Goal: Transaction & Acquisition: Download file/media

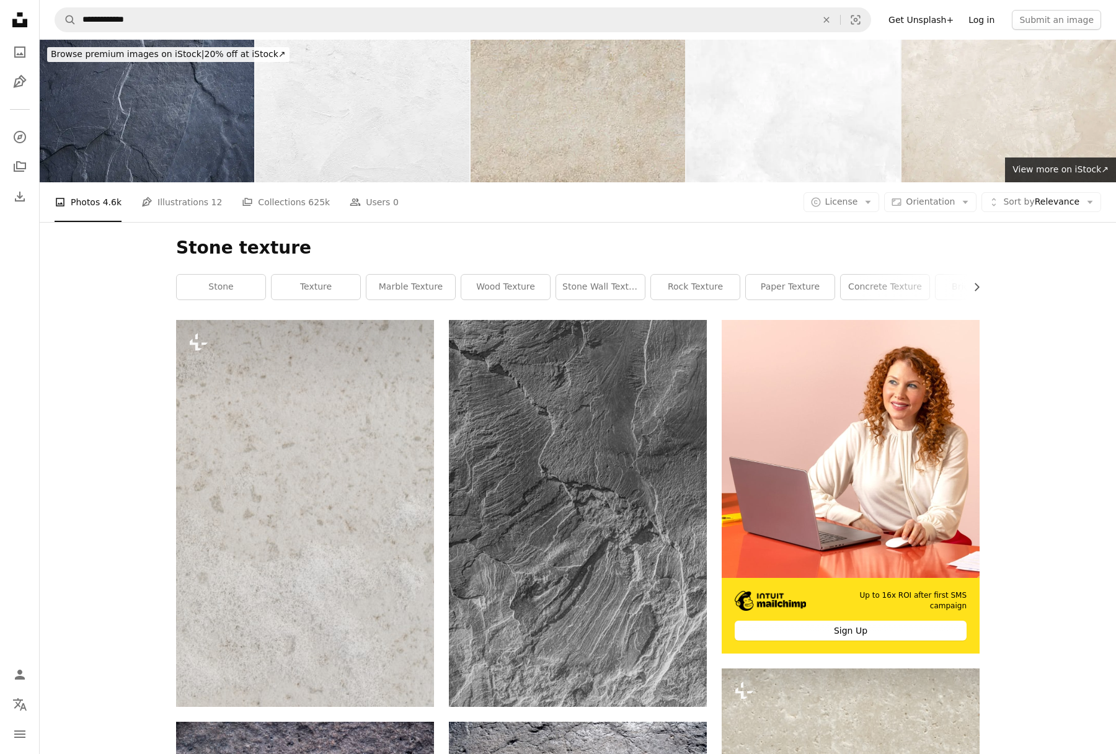
click at [997, 27] on link "Log in" at bounding box center [981, 20] width 41 height 20
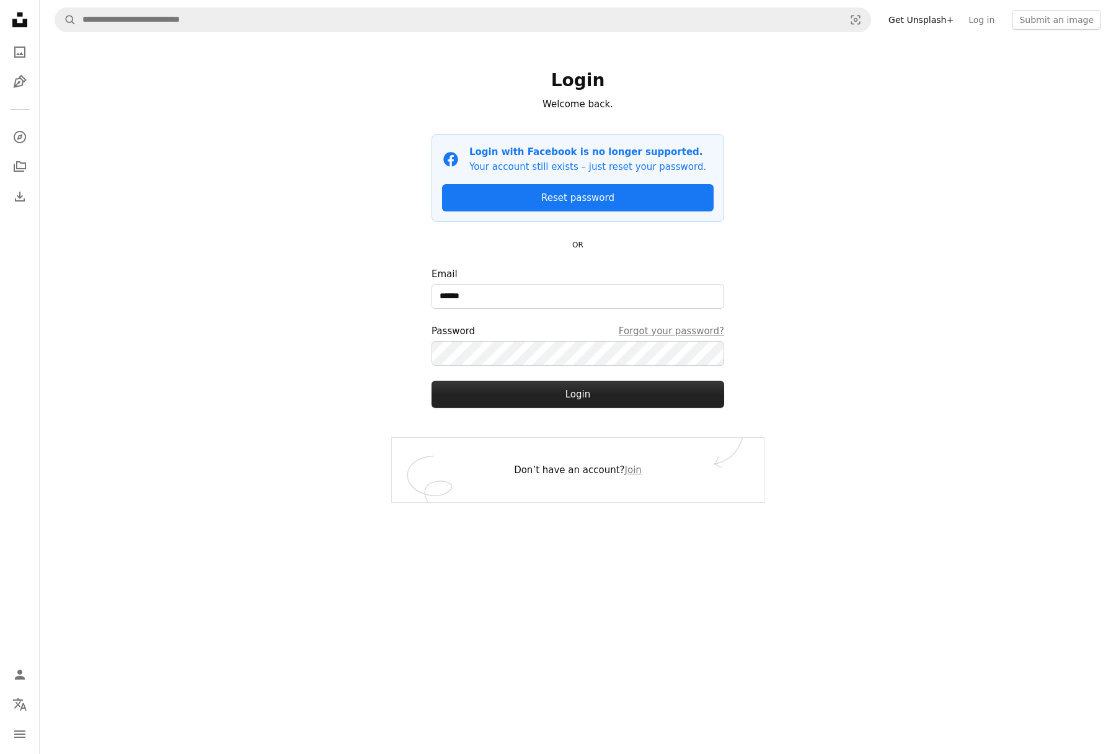
drag, startPoint x: 565, startPoint y: 396, endPoint x: 557, endPoint y: 397, distance: 8.1
click at [566, 396] on button "Login" at bounding box center [578, 394] width 293 height 27
drag, startPoint x: 896, startPoint y: 305, endPoint x: 880, endPoint y: 316, distance: 20.0
click at [896, 304] on div "A magnifying glass Visual search Get Unsplash+ Log in Submit an image Login Wel…" at bounding box center [578, 377] width 1077 height 754
click at [582, 392] on button "Login" at bounding box center [578, 394] width 293 height 27
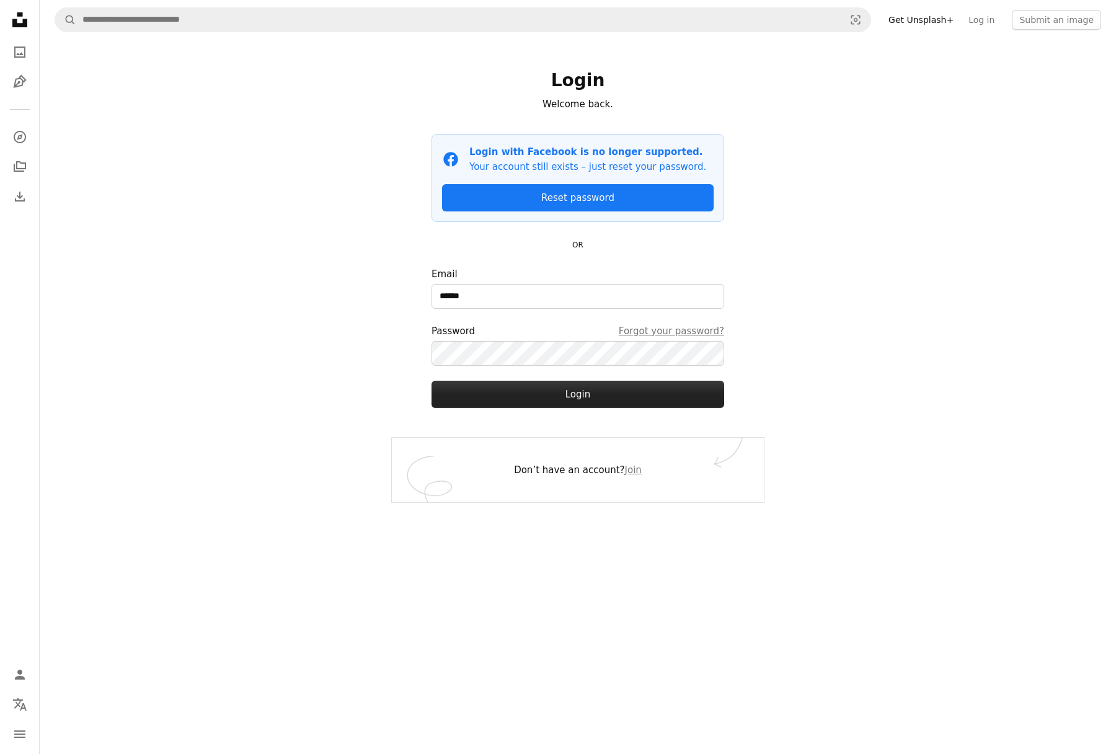
click at [582, 392] on button "Login" at bounding box center [578, 394] width 293 height 27
type input "**********"
click at [519, 398] on button "Login" at bounding box center [578, 394] width 293 height 27
